Goal: Information Seeking & Learning: Learn about a topic

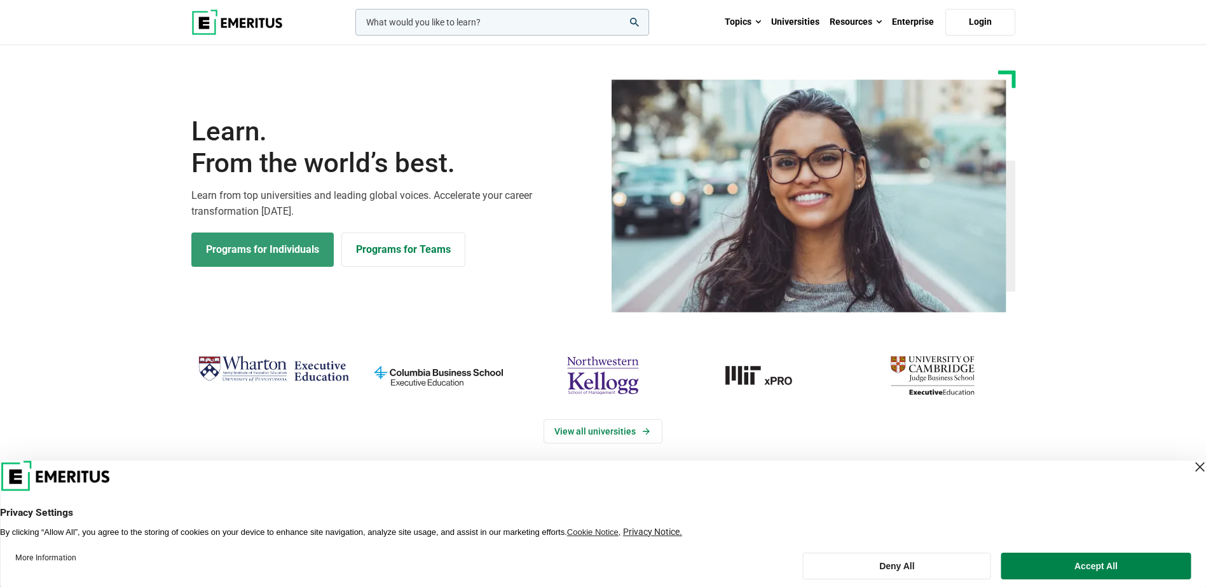
click at [279, 252] on link "Programs for Individuals" at bounding box center [262, 250] width 142 height 34
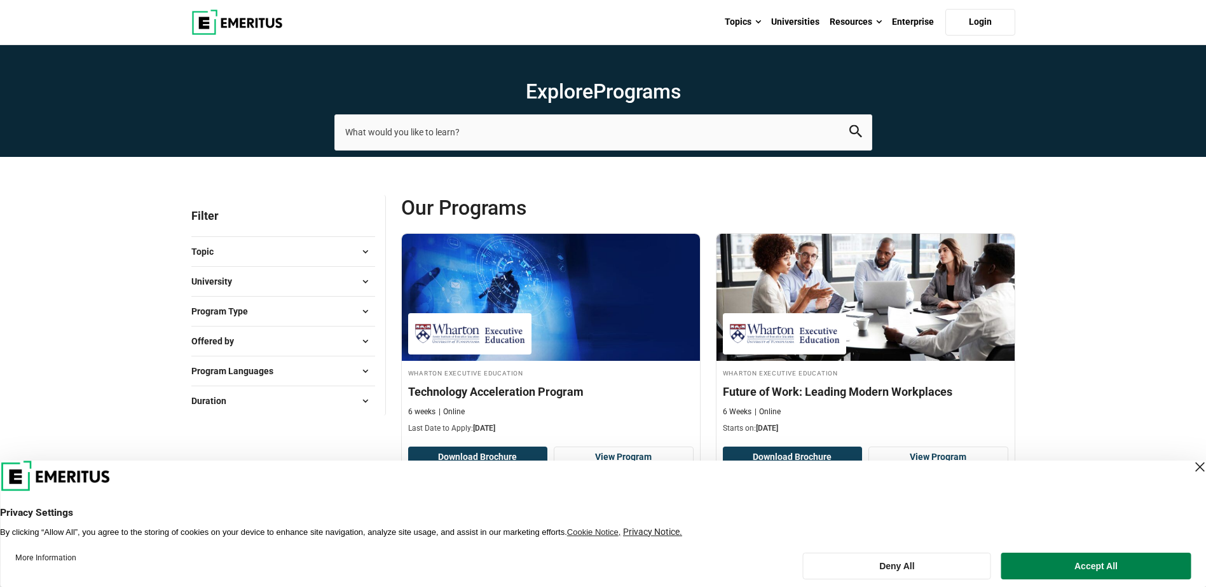
click at [239, 308] on span "Program Type" at bounding box center [224, 312] width 67 height 14
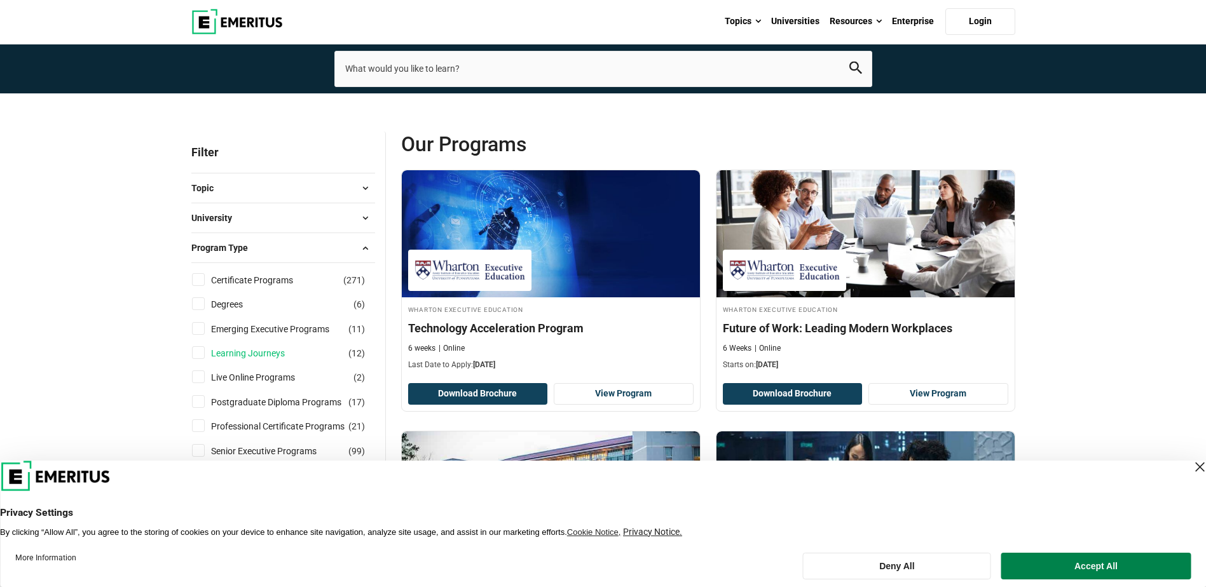
scroll to position [127, 0]
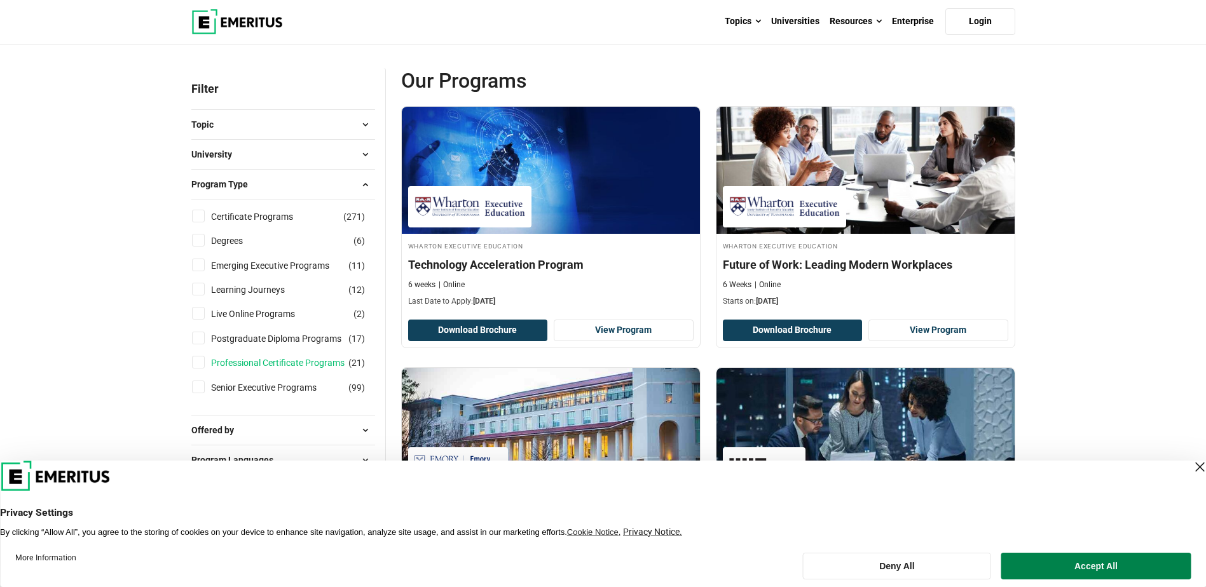
click at [265, 361] on link "Professional Certificate Programs" at bounding box center [290, 363] width 159 height 14
checkbox input "true"
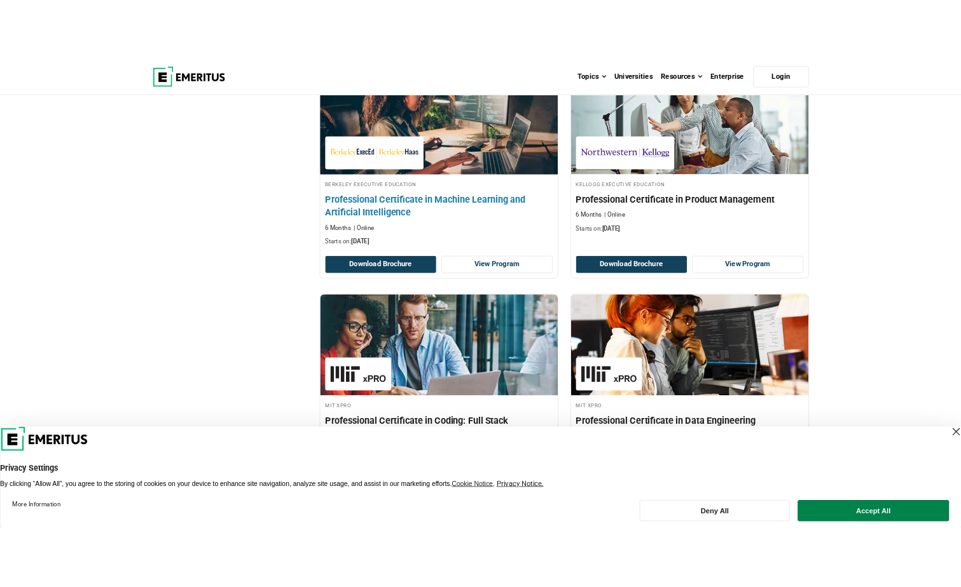
scroll to position [1081, 0]
